Goal: Task Accomplishment & Management: Manage account settings

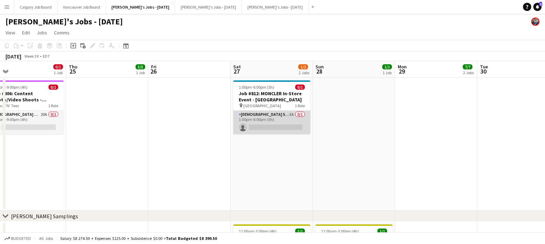
click at [269, 114] on app-card-role "[DEMOGRAPHIC_DATA] Server 5A 0/1 1:00pm-6:00pm (5h) single-neutral-actions" at bounding box center [271, 122] width 77 height 23
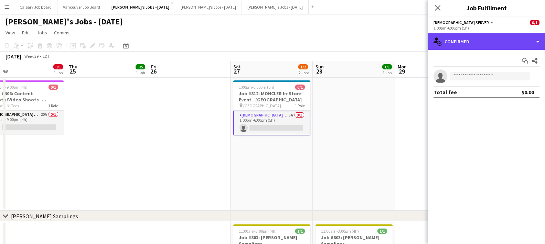
drag, startPoint x: 465, startPoint y: 43, endPoint x: 483, endPoint y: 99, distance: 58.6
click at [465, 43] on div "single-neutral-actions-check-2 Confirmed" at bounding box center [486, 41] width 117 height 17
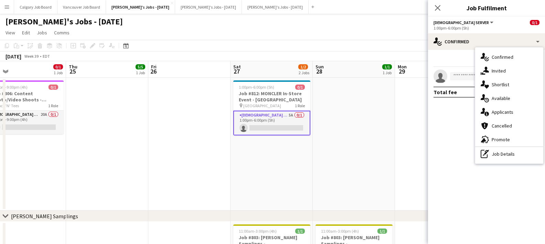
click at [493, 112] on span "Applicants" at bounding box center [503, 112] width 22 height 6
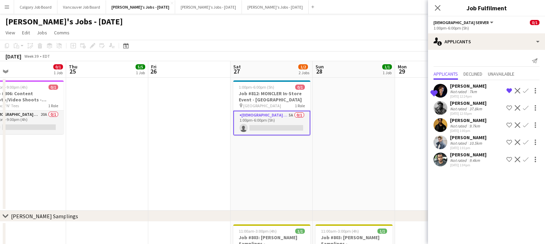
click at [510, 107] on app-icon "Shortlist crew" at bounding box center [510, 108] width 6 height 6
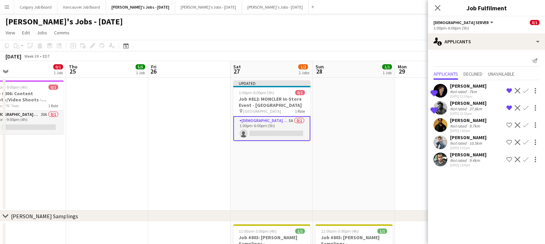
click at [508, 141] on app-icon "Shortlist crew" at bounding box center [510, 143] width 6 height 6
click at [396, 137] on app-date-cell at bounding box center [436, 144] width 82 height 133
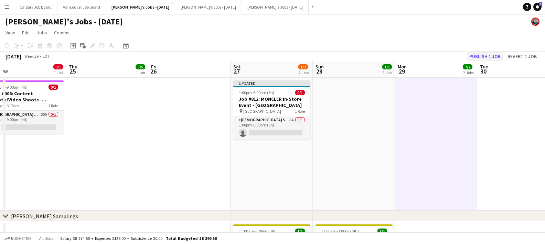
click at [490, 59] on button "Publish 1 job" at bounding box center [485, 56] width 37 height 9
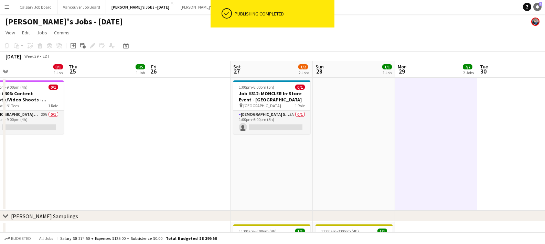
click at [537, 8] on icon "Notifications" at bounding box center [538, 7] width 4 height 4
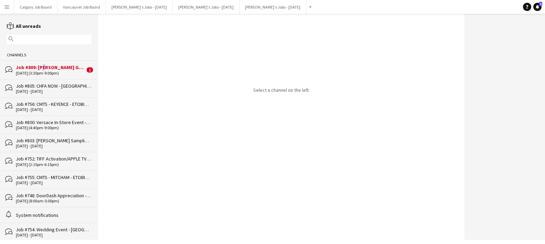
click at [42, 70] on div "Job #809: [PERSON_NAME] Grand Opening Event - [GEOGRAPHIC_DATA]" at bounding box center [50, 67] width 69 height 6
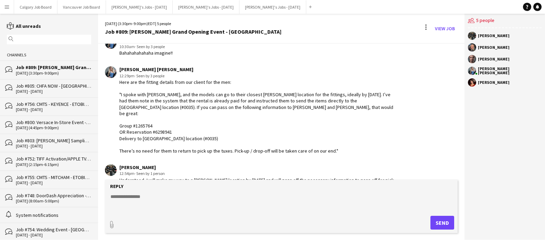
click at [206, 195] on textarea at bounding box center [283, 202] width 346 height 18
type textarea "**********"
click at [440, 221] on button "Send" at bounding box center [443, 223] width 24 height 14
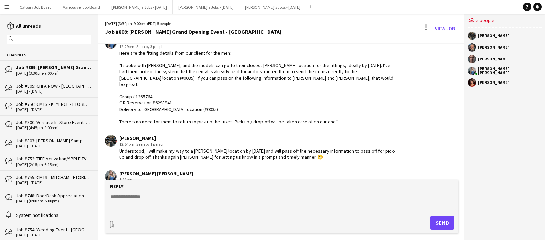
click at [152, 199] on textarea at bounding box center [283, 202] width 346 height 18
click at [130, 3] on button "[PERSON_NAME]'s Jobs - [DATE] Close" at bounding box center [139, 6] width 67 height 13
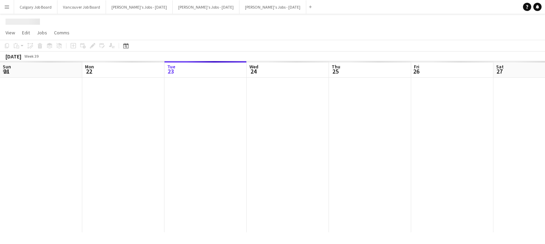
scroll to position [0, 263]
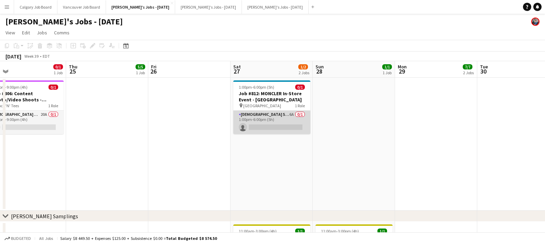
click at [245, 121] on app-card-role "[DEMOGRAPHIC_DATA] Server 6A 0/1 1:00pm-6:00pm (5h) single-neutral-actions" at bounding box center [271, 122] width 77 height 23
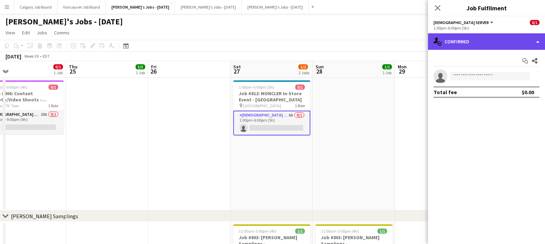
click at [455, 40] on div "single-neutral-actions-check-2 Confirmed" at bounding box center [486, 41] width 117 height 17
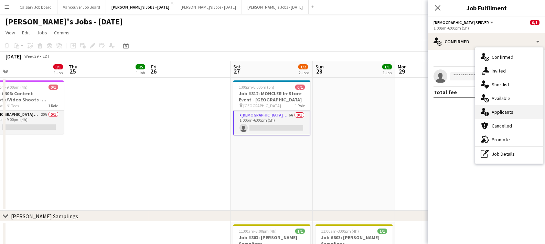
click at [489, 109] on div "single-neutral-actions-information Applicants" at bounding box center [509, 112] width 68 height 14
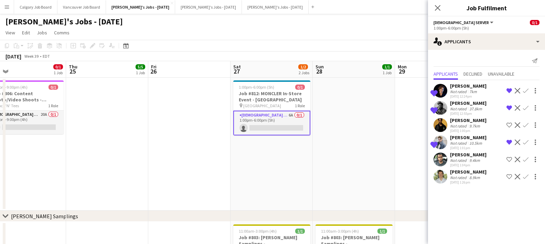
click at [509, 177] on app-icon "Shortlist crew" at bounding box center [510, 177] width 6 height 6
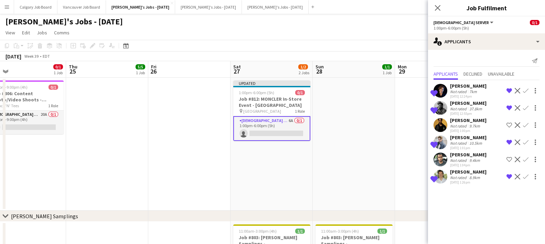
click at [427, 162] on app-date-cell at bounding box center [436, 144] width 82 height 133
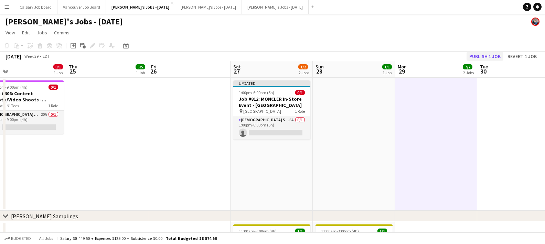
click at [485, 59] on button "Publish 1 job" at bounding box center [485, 56] width 37 height 9
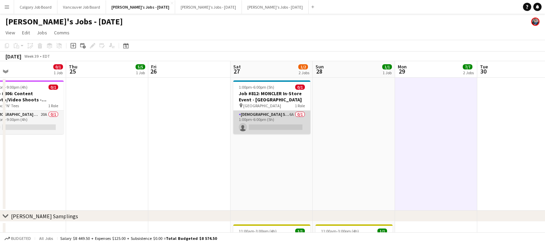
click at [278, 124] on app-card-role "[DEMOGRAPHIC_DATA] Server 6A 0/1 1:00pm-6:00pm (5h) single-neutral-actions" at bounding box center [271, 122] width 77 height 23
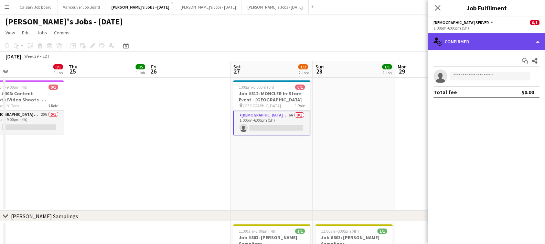
click at [465, 42] on div "single-neutral-actions-check-2 Confirmed" at bounding box center [486, 41] width 117 height 17
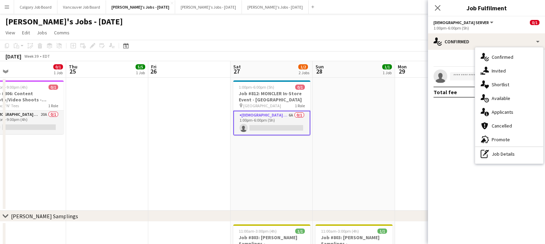
click at [497, 111] on span "Applicants" at bounding box center [503, 112] width 22 height 6
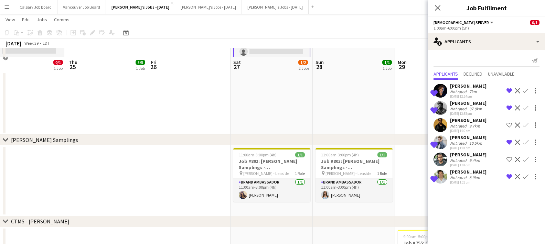
scroll to position [84, 0]
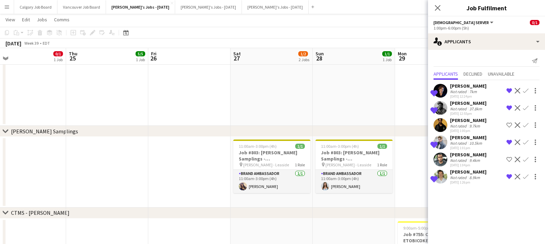
click at [190, 53] on app-board-header-date "Fri 26" at bounding box center [189, 56] width 82 height 17
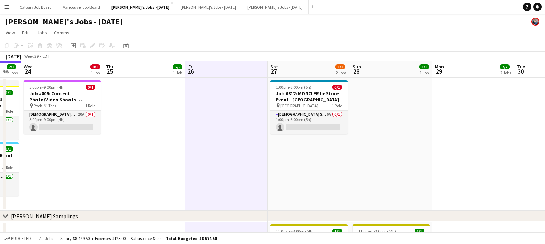
scroll to position [0, 0]
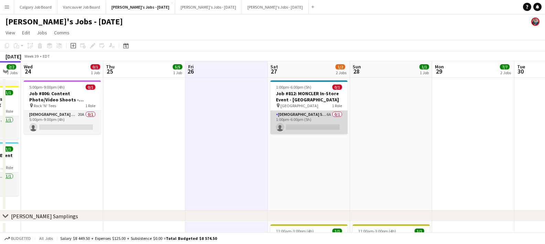
click at [308, 128] on app-card-role "[DEMOGRAPHIC_DATA] Server 6A 0/1 1:00pm-6:00pm (5h) single-neutral-actions" at bounding box center [309, 122] width 77 height 23
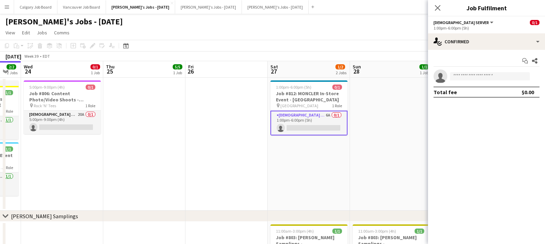
scroll to position [0, 144]
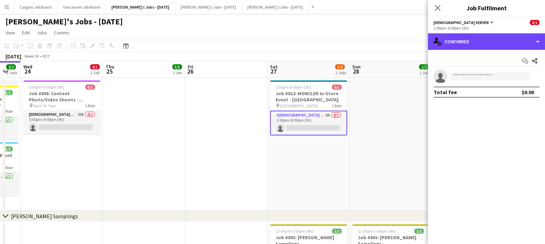
drag, startPoint x: 522, startPoint y: 35, endPoint x: 526, endPoint y: 82, distance: 47.0
click at [522, 36] on div "single-neutral-actions-check-2 Confirmed" at bounding box center [486, 41] width 117 height 17
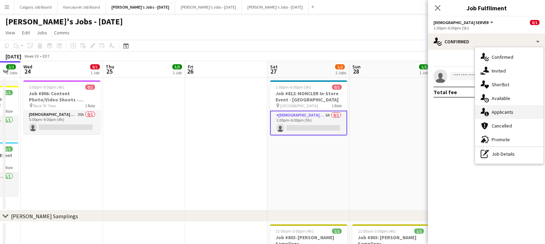
click at [514, 115] on div "single-neutral-actions-information Applicants" at bounding box center [509, 112] width 68 height 14
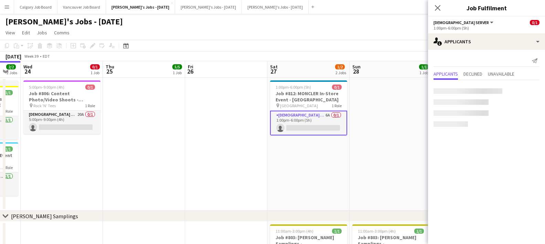
scroll to position [0, 0]
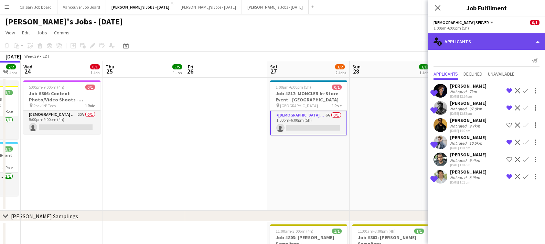
click at [510, 45] on div "single-neutral-actions-information Applicants" at bounding box center [486, 41] width 117 height 17
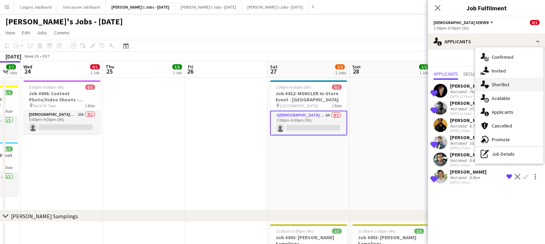
click at [511, 85] on div "single-neutral-actions-heart Shortlist" at bounding box center [509, 85] width 68 height 14
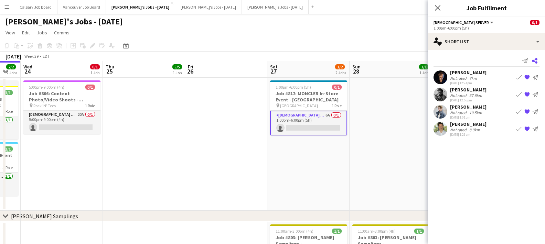
click at [538, 60] on app-icon "Share" at bounding box center [535, 61] width 10 height 10
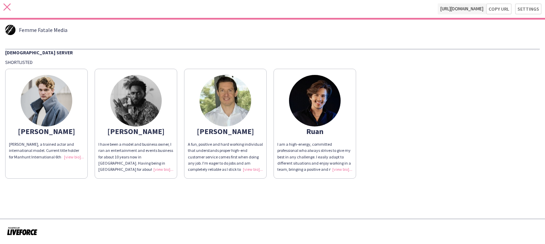
click at [7, 8] on icon "close" at bounding box center [6, 6] width 7 height 7
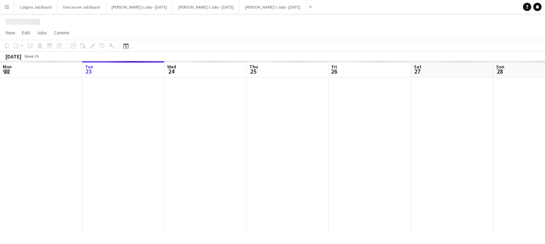
scroll to position [0, 144]
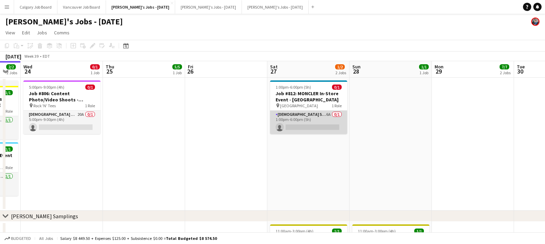
click at [343, 122] on app-card-role "[DEMOGRAPHIC_DATA] Server 6A 0/1 1:00pm-6:00pm (5h) single-neutral-actions" at bounding box center [308, 122] width 77 height 23
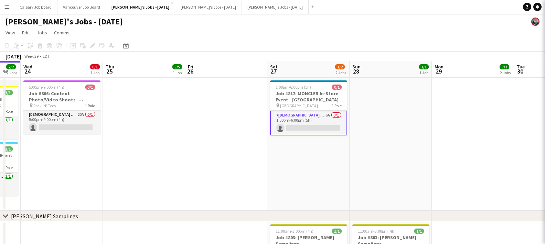
scroll to position [0, 144]
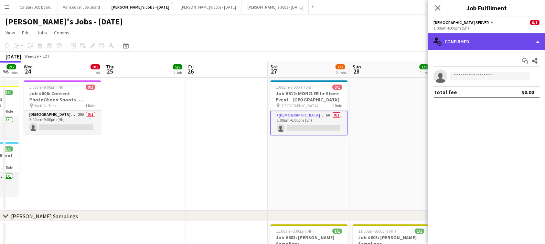
click at [471, 44] on div "single-neutral-actions-check-2 Confirmed" at bounding box center [486, 41] width 117 height 17
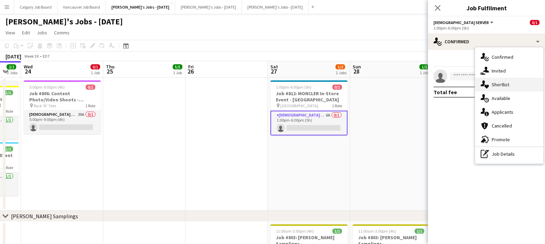
click at [497, 83] on span "Shortlist" at bounding box center [501, 85] width 18 height 6
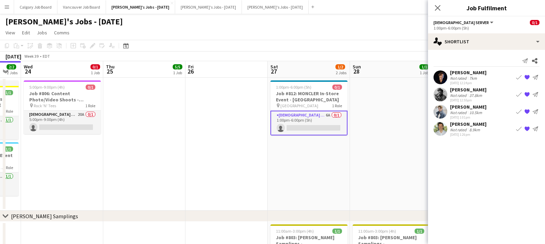
click at [452, 77] on div "Not rated" at bounding box center [459, 78] width 18 height 5
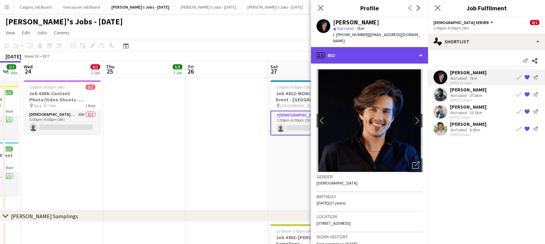
click at [396, 54] on div "profile Bio" at bounding box center [369, 55] width 117 height 17
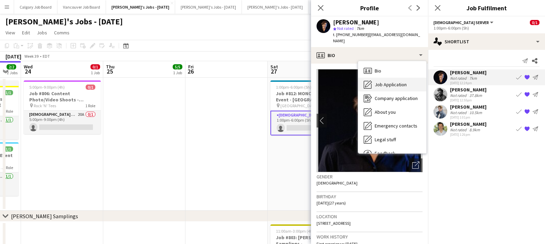
click at [395, 82] on span "Job Application" at bounding box center [391, 85] width 32 height 6
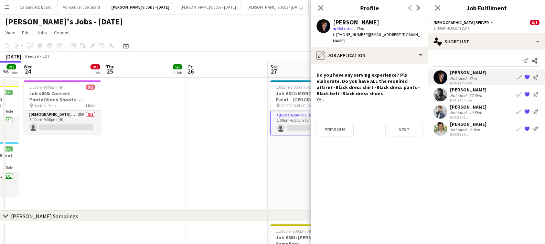
click at [463, 90] on div "[PERSON_NAME]" at bounding box center [468, 90] width 36 height 6
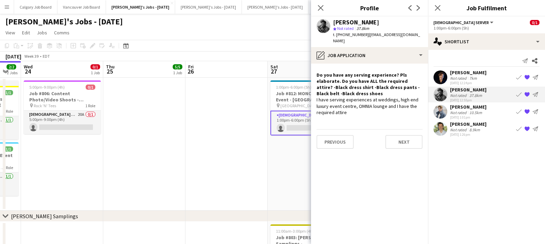
click at [463, 110] on div "[PERSON_NAME]" at bounding box center [468, 107] width 36 height 6
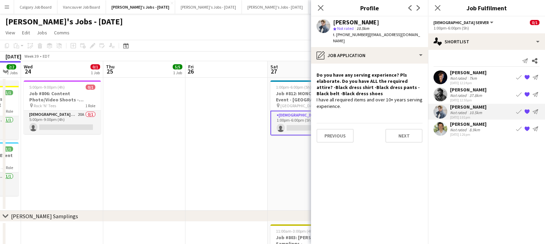
click at [465, 122] on div "[PERSON_NAME]" at bounding box center [468, 124] width 36 height 6
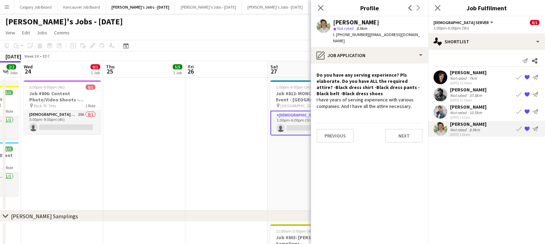
drag, startPoint x: 291, startPoint y: 39, endPoint x: 291, endPoint y: 65, distance: 26.2
click at [291, 39] on app-page-menu "View Day view expanded Day view collapsed Month view Date picker Jump to [DATE]…" at bounding box center [272, 33] width 545 height 13
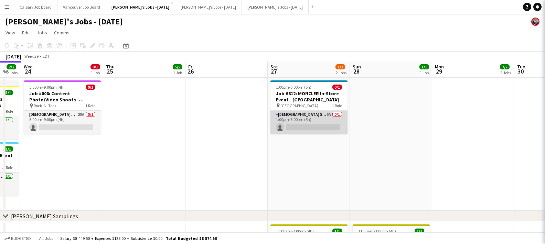
click at [289, 126] on app-card-role "[DEMOGRAPHIC_DATA] Server 6A 0/1 1:00pm-6:00pm (5h) single-neutral-actions" at bounding box center [309, 122] width 77 height 23
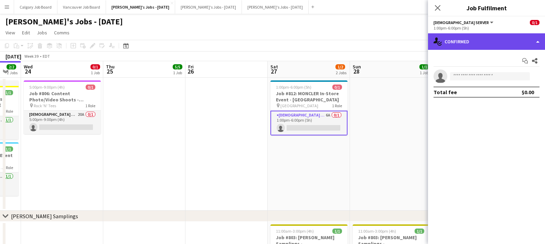
click at [480, 45] on div "single-neutral-actions-check-2 Confirmed" at bounding box center [486, 41] width 117 height 17
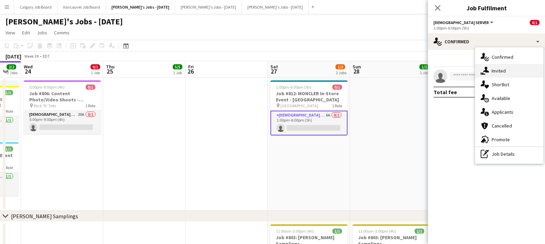
click at [498, 73] on span "Invited" at bounding box center [499, 71] width 14 height 6
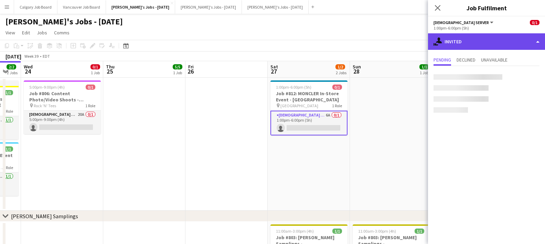
click at [492, 48] on div "single-neutral-actions-share-1 Invited" at bounding box center [486, 41] width 117 height 17
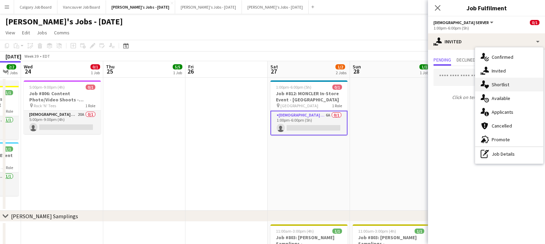
click at [508, 87] on span "Shortlist" at bounding box center [501, 85] width 18 height 6
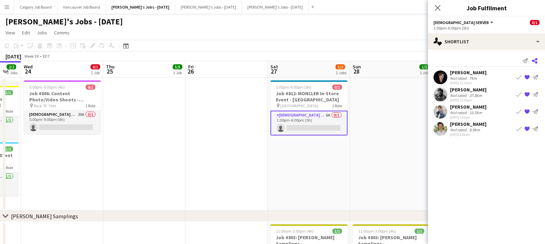
click at [535, 60] on icon at bounding box center [535, 61] width 6 height 6
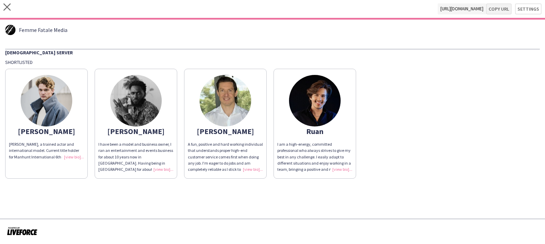
click at [503, 11] on button "Copy url" at bounding box center [498, 8] width 25 height 11
